Goal: Use online tool/utility: Utilize a website feature to perform a specific function

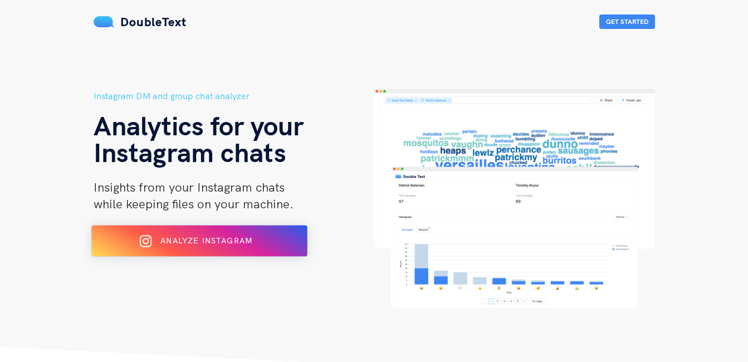
click at [252, 253] on button "Analyze Instagram" at bounding box center [199, 241] width 216 height 31
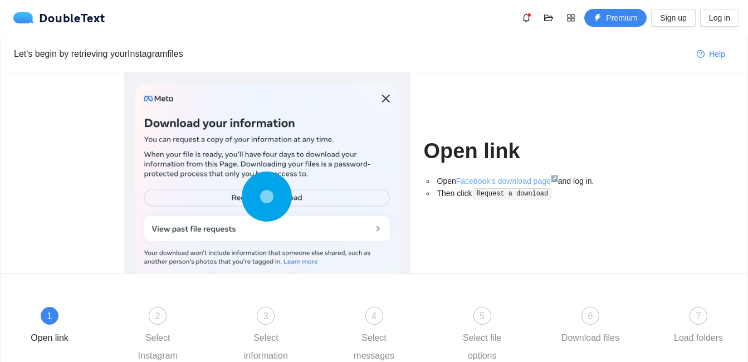
click at [489, 182] on link "Facebook's download page ↗" at bounding box center [507, 181] width 102 height 9
click at [157, 335] on div "Select Instagram" at bounding box center [157, 347] width 65 height 36
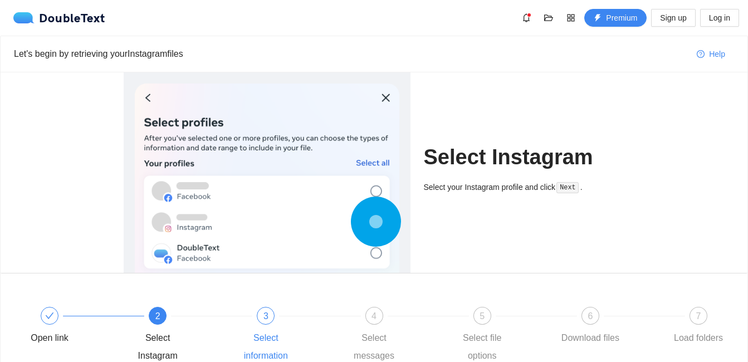
click at [275, 320] on div "3 Select information" at bounding box center [287, 336] width 108 height 58
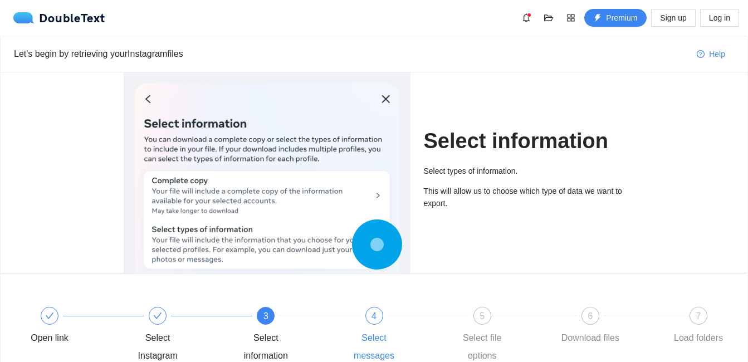
click at [354, 322] on div "4 Select messages" at bounding box center [396, 336] width 108 height 58
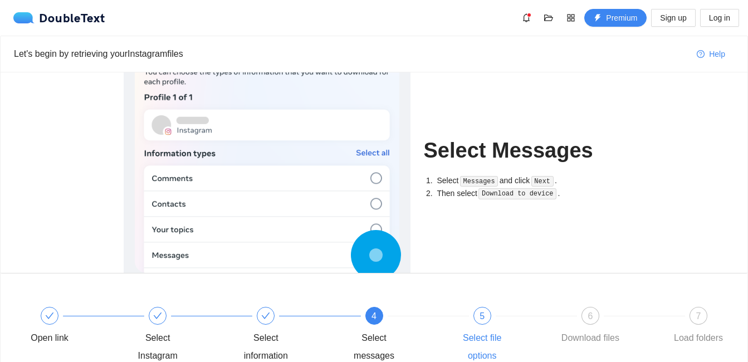
drag, startPoint x: 354, startPoint y: 322, endPoint x: 466, endPoint y: 316, distance: 112.1
click at [466, 316] on div "5 Select file options" at bounding box center [504, 336] width 108 height 58
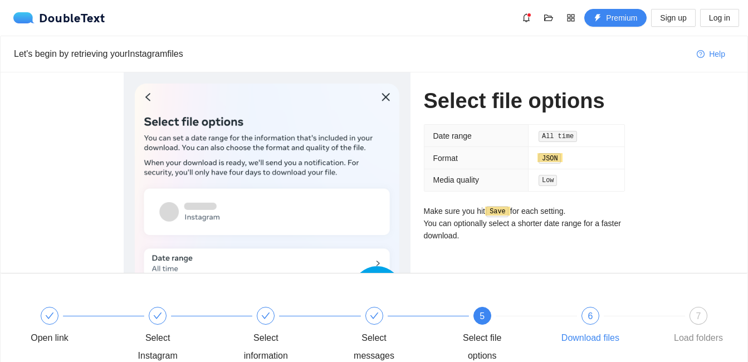
click at [590, 320] on span "6" at bounding box center [589, 315] width 5 height 9
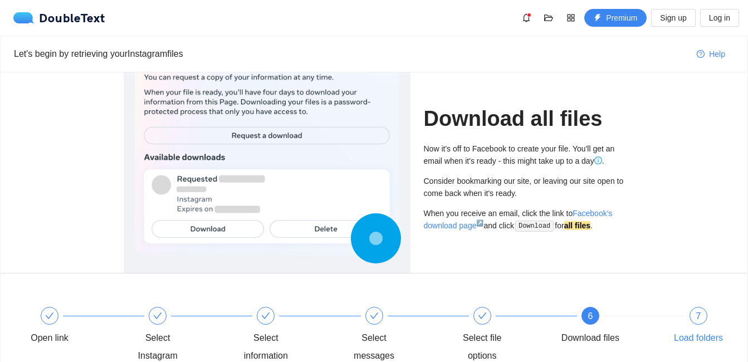
click at [697, 317] on span "7" at bounding box center [698, 315] width 5 height 9
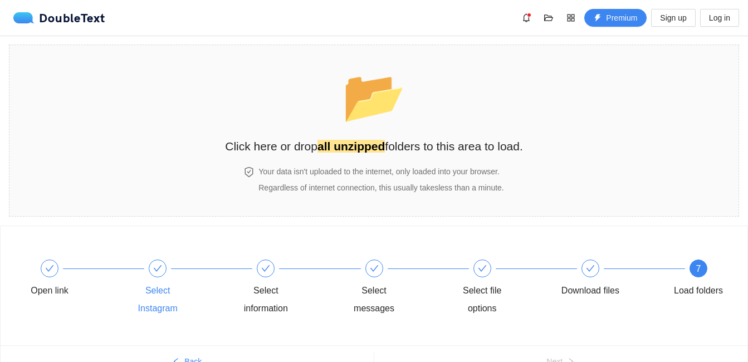
scroll to position [58, 0]
